Goal: Information Seeking & Learning: Learn about a topic

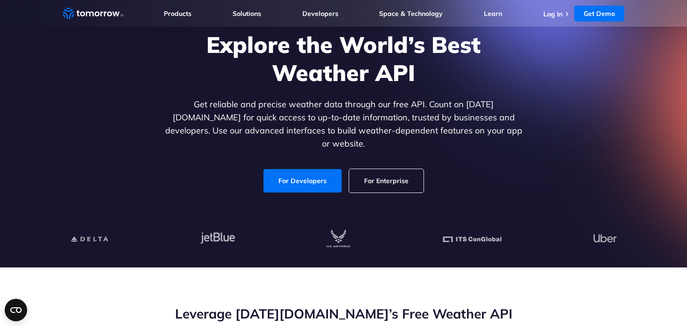
scroll to position [94, 0]
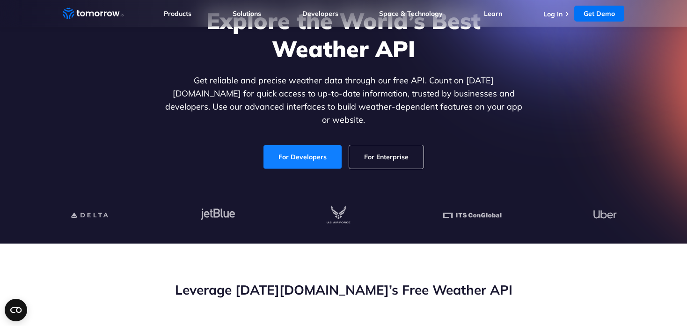
click at [297, 146] on link "For Developers" at bounding box center [303, 156] width 78 height 23
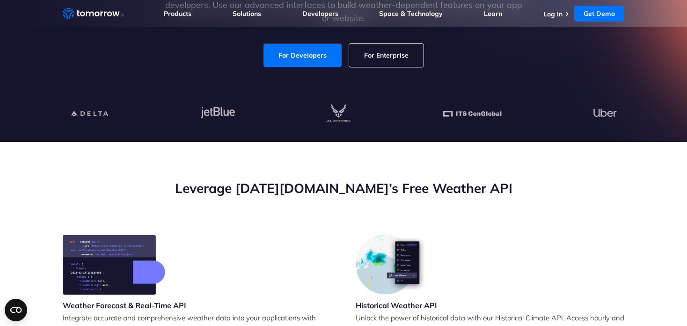
scroll to position [234, 0]
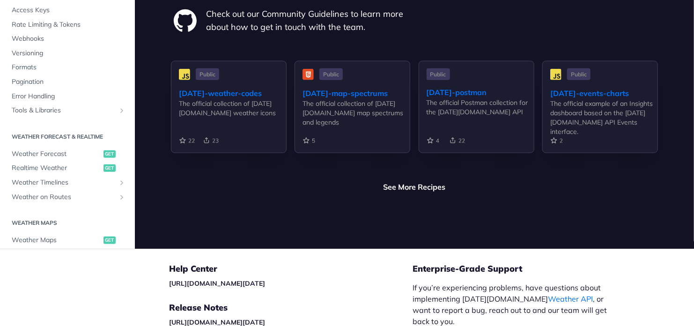
scroll to position [2318, 0]
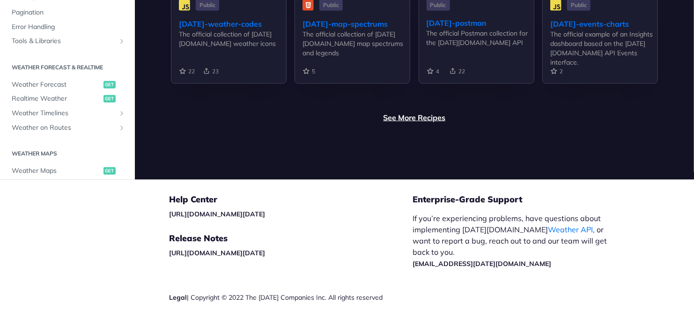
click at [409, 112] on link "See More Recipes" at bounding box center [414, 117] width 62 height 11
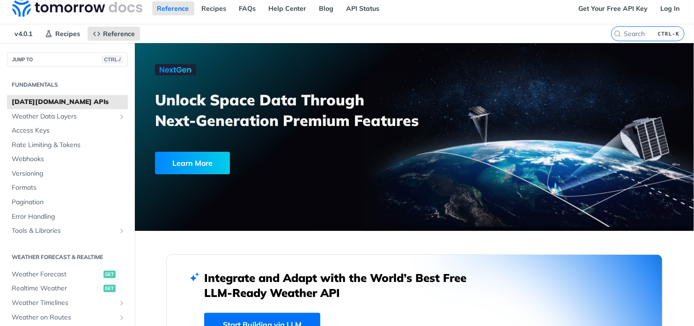
scroll to position [0, 0]
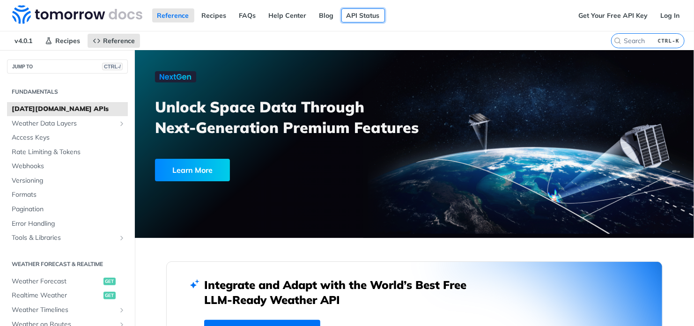
click at [356, 15] on link "API Status" at bounding box center [363, 15] width 44 height 14
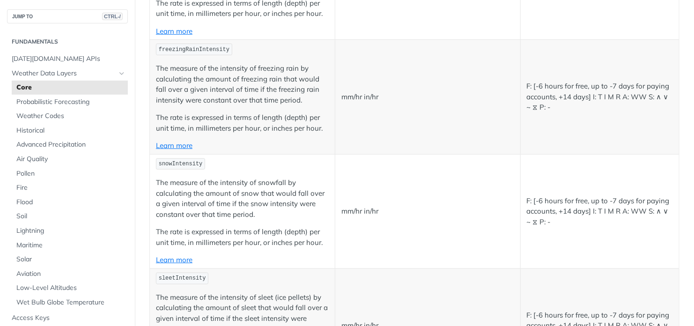
scroll to position [2106, 0]
